Goal: Contribute content: Contribute content

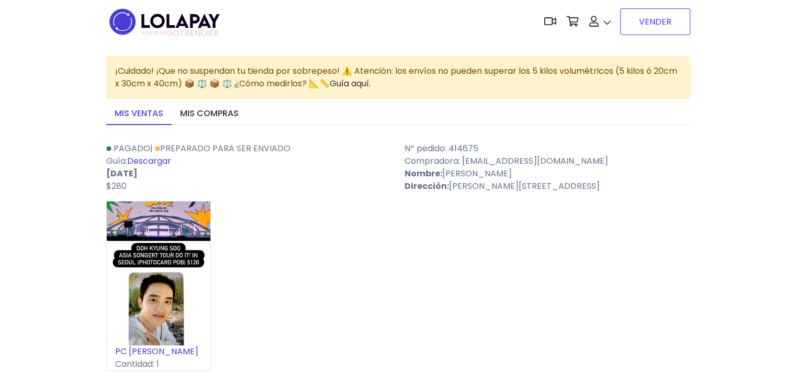
click at [626, 29] on link "VENDER" at bounding box center [655, 21] width 70 height 27
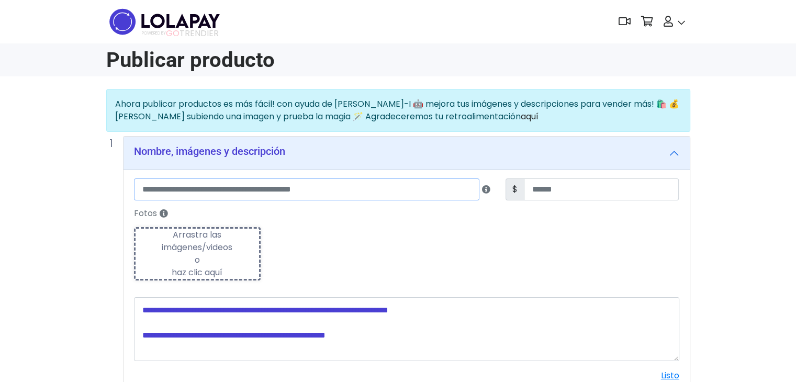
click at [164, 182] on input "text" at bounding box center [307, 189] width 346 height 22
type input "*"
type input "**********"
click at [205, 323] on textarea at bounding box center [406, 329] width 545 height 64
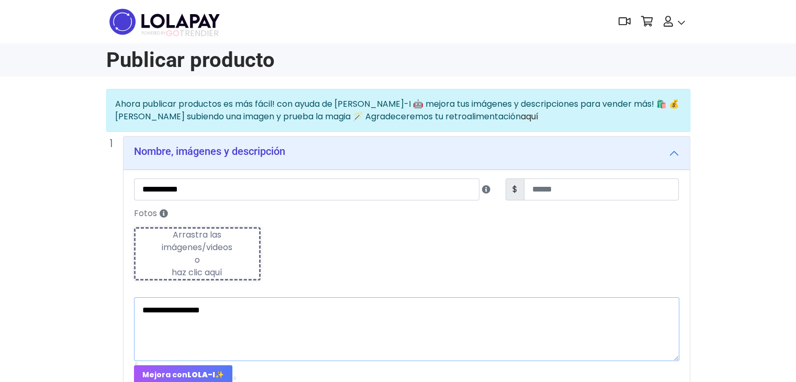
type textarea "**********"
click at [544, 187] on input "number" at bounding box center [601, 189] width 155 height 22
type input "**"
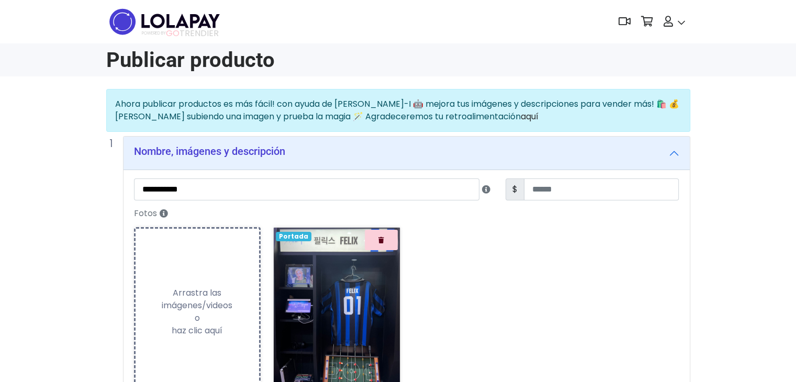
click at [495, 296] on div "Fotos Subiendo Arrastra las imágenes/videos o haz clic aquí Loading... Portada …" at bounding box center [407, 305] width 558 height 200
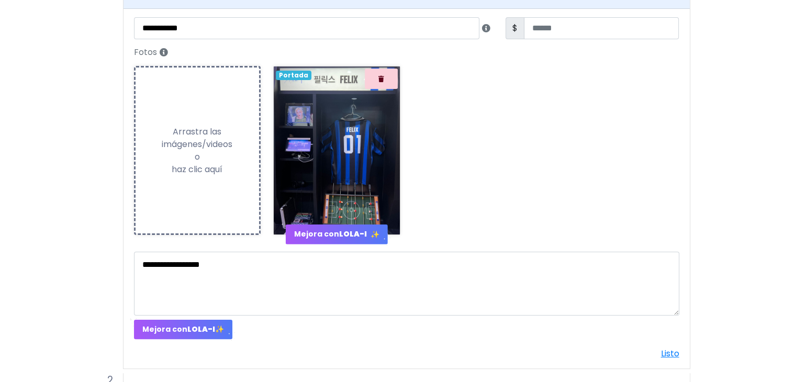
scroll to position [271, 0]
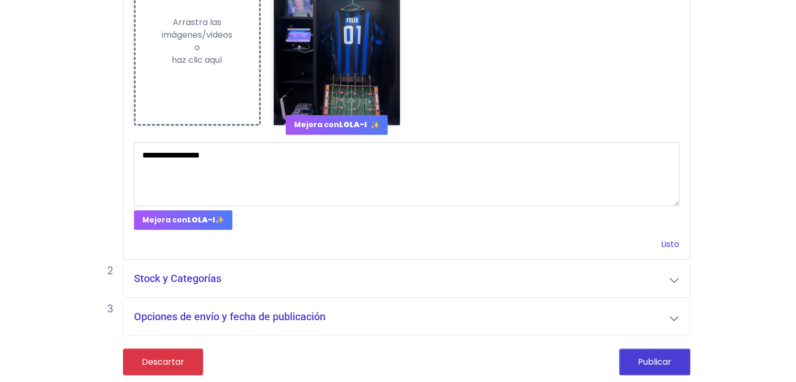
click at [665, 241] on link "Listo" at bounding box center [670, 244] width 18 height 12
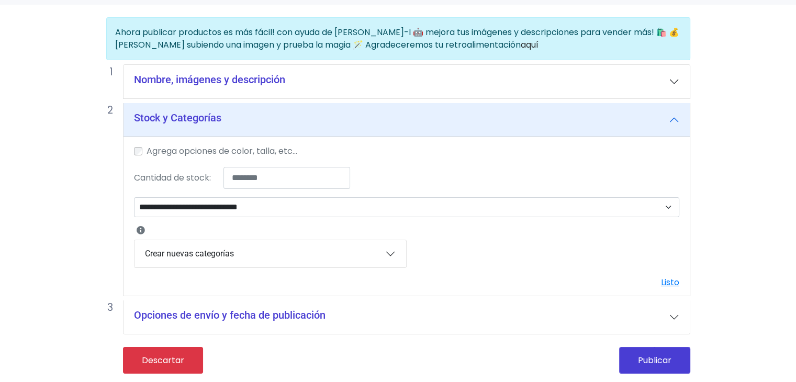
scroll to position [72, 0]
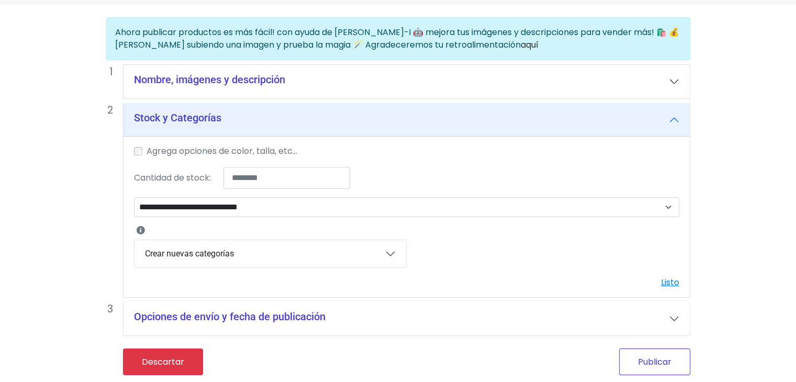
click at [649, 363] on button "Publicar" at bounding box center [654, 362] width 71 height 27
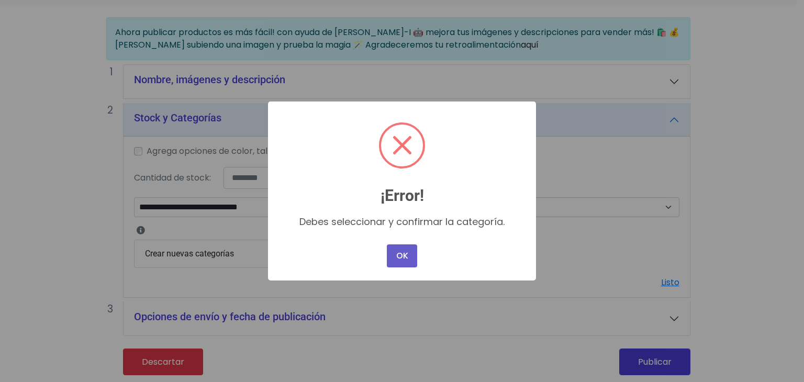
click at [406, 259] on button "OK" at bounding box center [402, 255] width 30 height 23
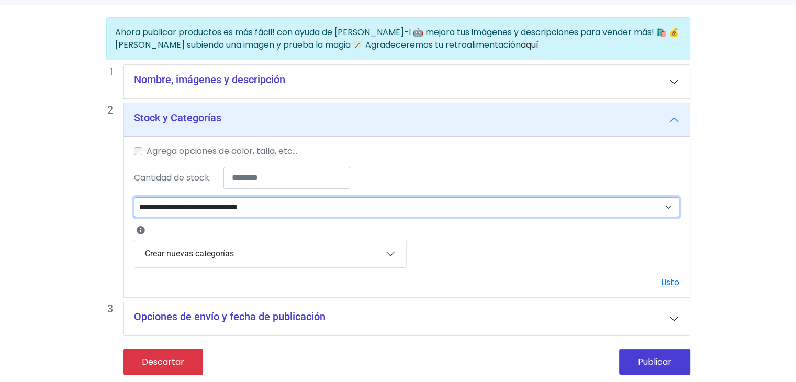
click at [144, 204] on select "**********" at bounding box center [406, 207] width 545 height 20
select select "**"
click at [134, 197] on select "**********" at bounding box center [406, 207] width 545 height 20
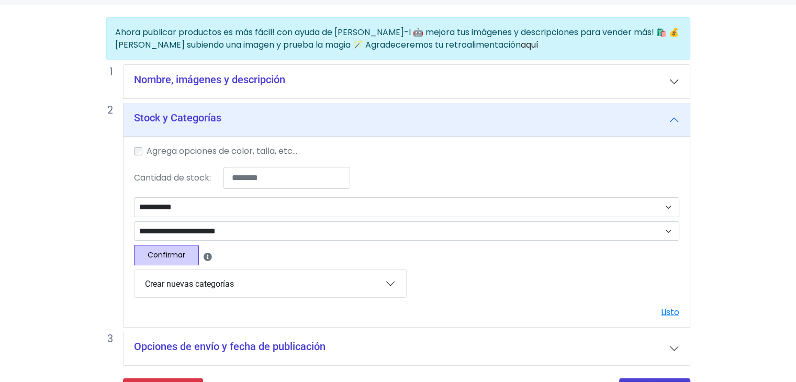
click at [170, 251] on button "Confirmar" at bounding box center [166, 255] width 65 height 20
select select
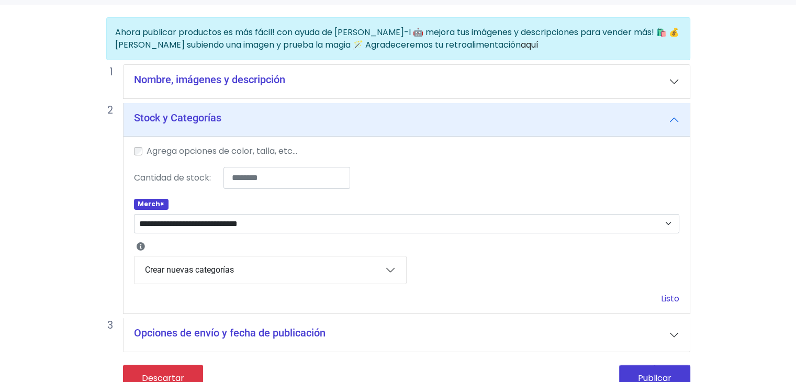
click at [666, 299] on link "Listo" at bounding box center [670, 299] width 18 height 12
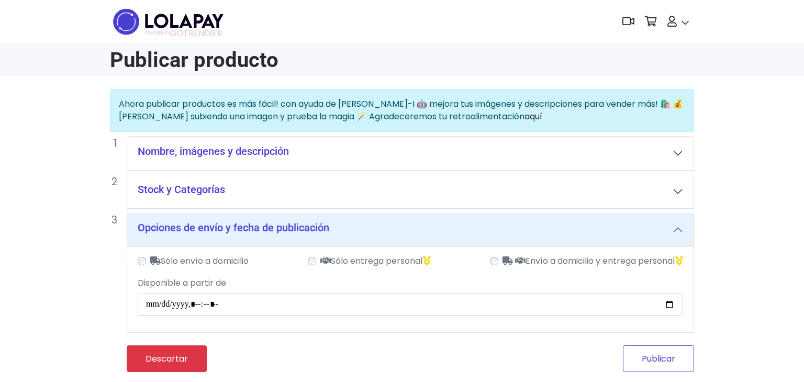
click at [650, 361] on button "Publicar" at bounding box center [658, 358] width 71 height 27
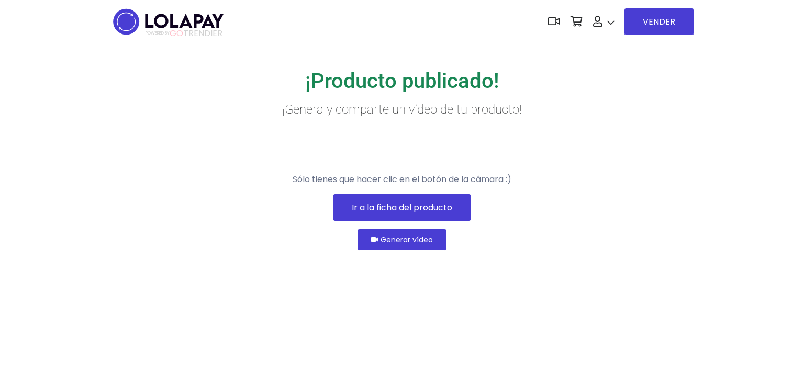
click at [398, 221] on link "Ir a la ficha del producto" at bounding box center [402, 207] width 138 height 27
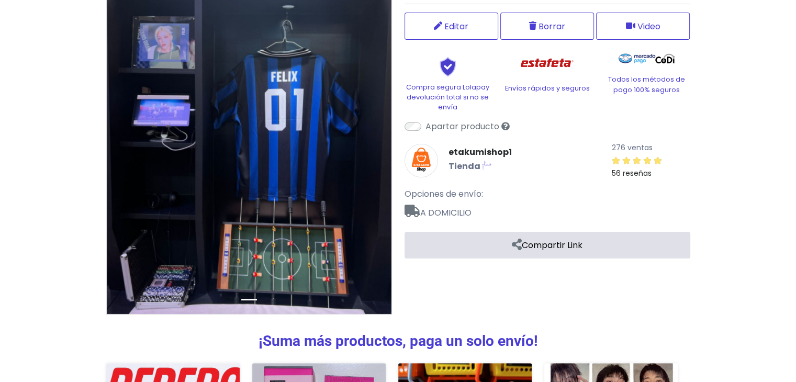
scroll to position [195, 0]
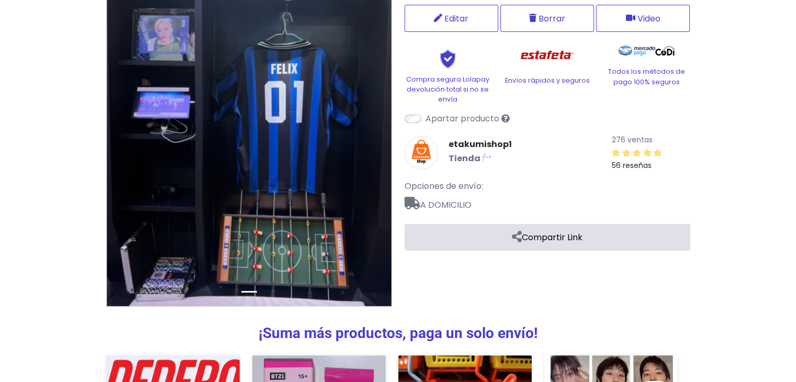
click at [523, 234] on link "Compartir Link" at bounding box center [548, 237] width 286 height 27
click at [498, 270] on link at bounding box center [497, 266] width 17 height 17
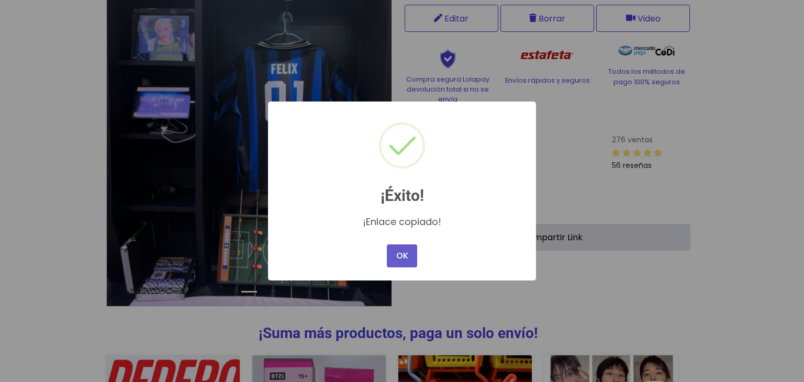
click at [397, 254] on button "OK" at bounding box center [402, 255] width 30 height 23
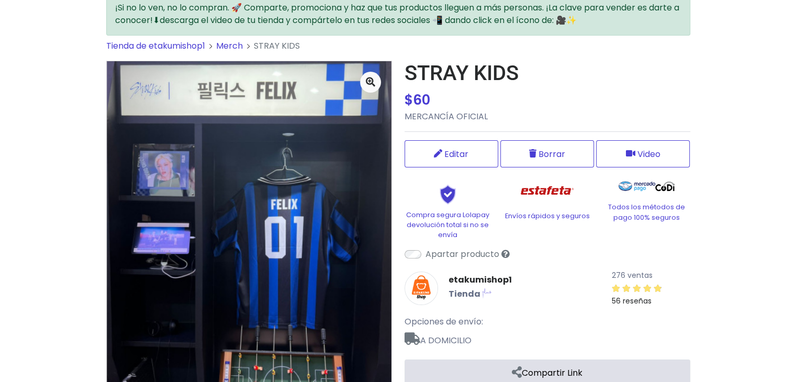
scroll to position [0, 0]
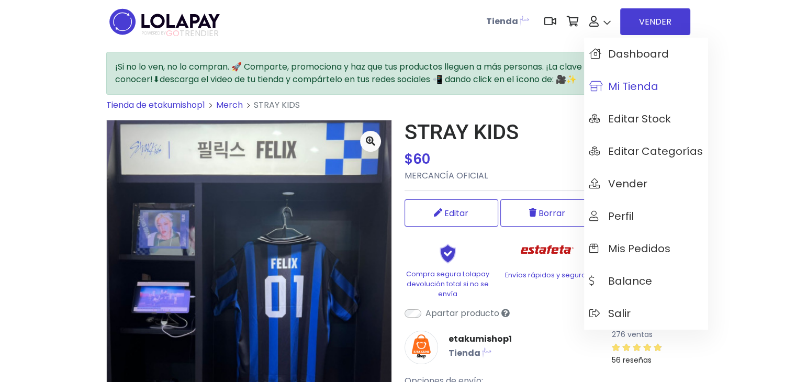
click at [604, 85] on span "Mi tienda" at bounding box center [623, 87] width 69 height 12
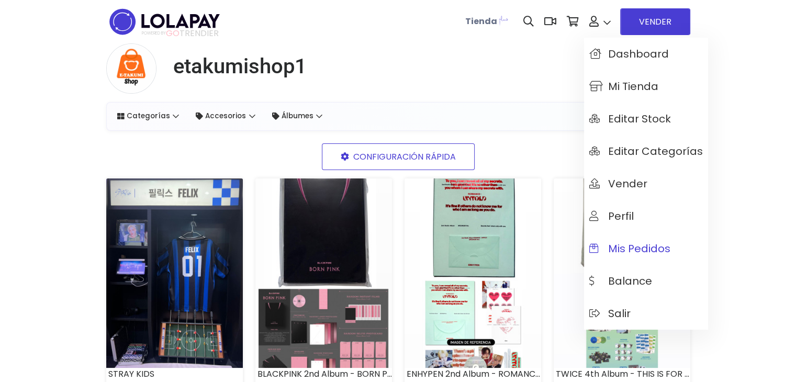
click at [607, 256] on link "Mis pedidos" at bounding box center [646, 248] width 124 height 32
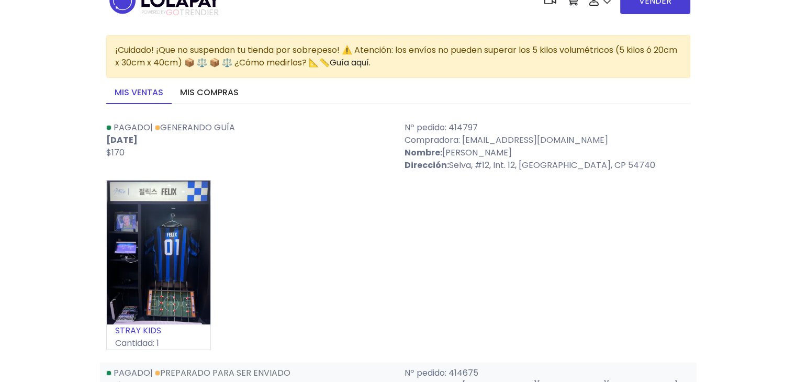
scroll to position [42, 0]
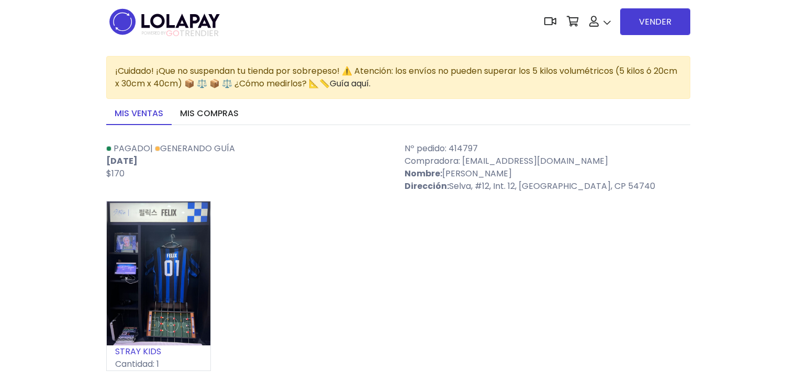
scroll to position [42, 0]
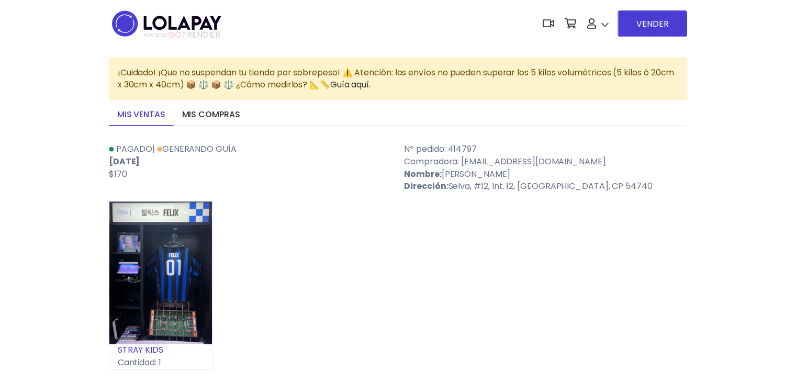
scroll to position [42, 0]
